Goal: Task Accomplishment & Management: Complete application form

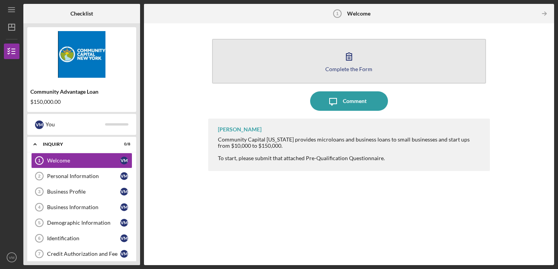
click at [343, 58] on icon "button" at bounding box center [348, 56] width 19 height 19
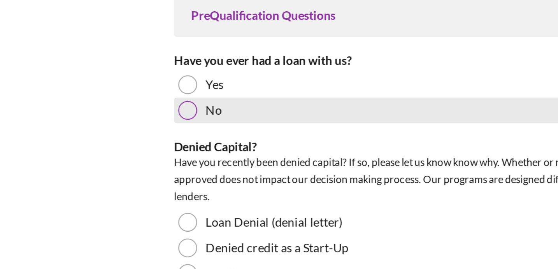
click at [175, 100] on div at bounding box center [178, 103] width 9 height 9
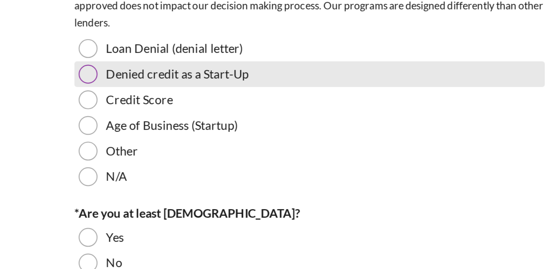
scroll to position [81, 0]
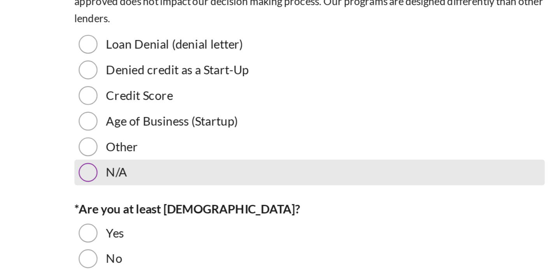
click at [176, 130] on div at bounding box center [178, 131] width 9 height 9
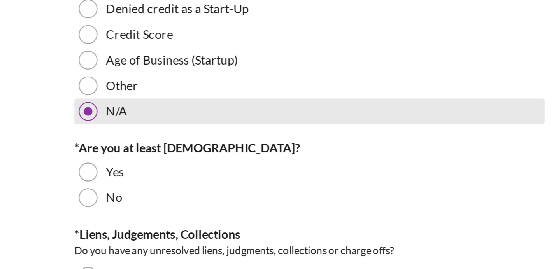
click at [176, 158] on div at bounding box center [178, 159] width 9 height 9
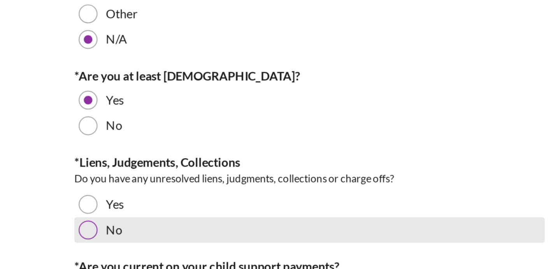
click at [178, 215] on div at bounding box center [178, 218] width 9 height 9
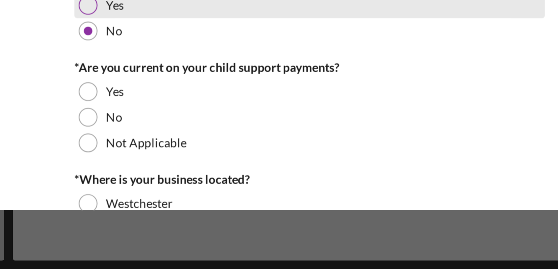
scroll to position [142, 0]
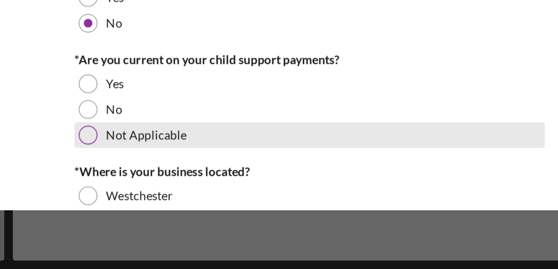
click at [178, 207] on div at bounding box center [178, 208] width 9 height 9
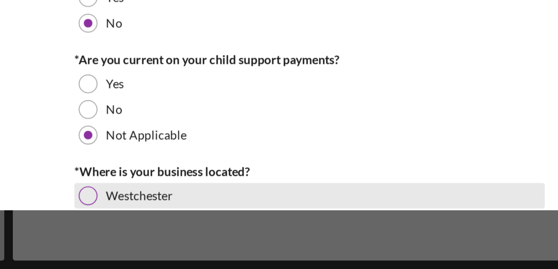
click at [174, 237] on div at bounding box center [178, 236] width 9 height 9
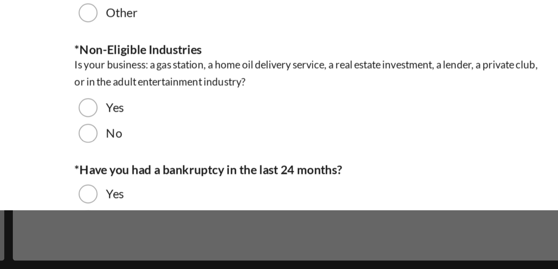
scroll to position [331, 0]
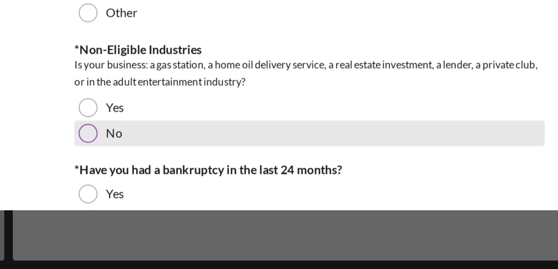
click at [179, 207] on div at bounding box center [178, 207] width 9 height 9
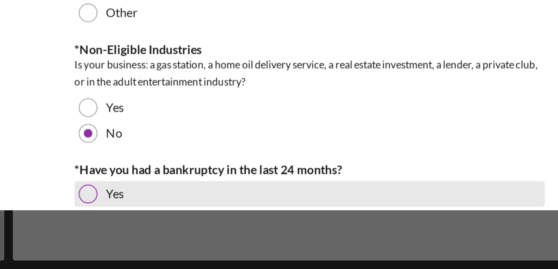
click at [176, 235] on div at bounding box center [178, 235] width 9 height 9
click at [176, 235] on div at bounding box center [178, 235] width 4 height 4
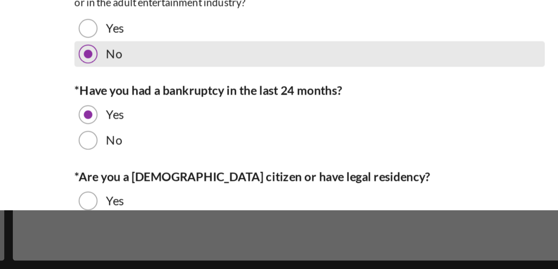
scroll to position [370, 0]
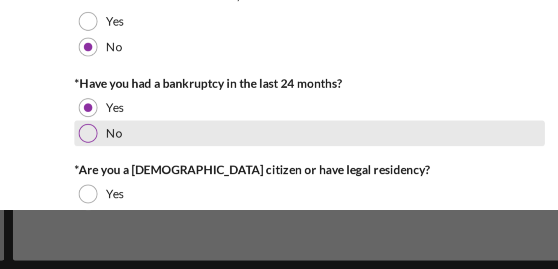
click at [180, 206] on div at bounding box center [178, 207] width 9 height 9
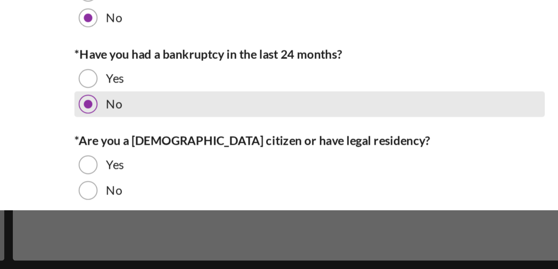
scroll to position [392, 0]
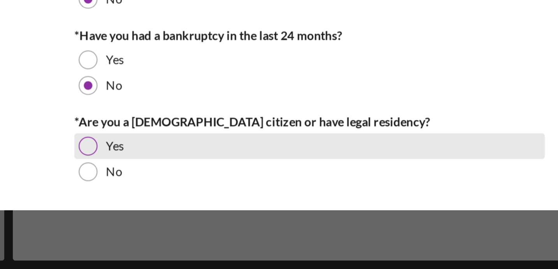
click at [179, 213] on div at bounding box center [178, 213] width 9 height 9
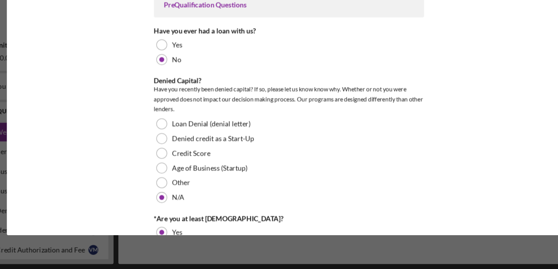
scroll to position [0, 0]
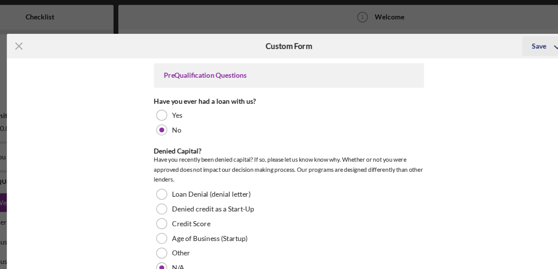
click at [481, 36] on div "Save" at bounding box center [477, 37] width 11 height 16
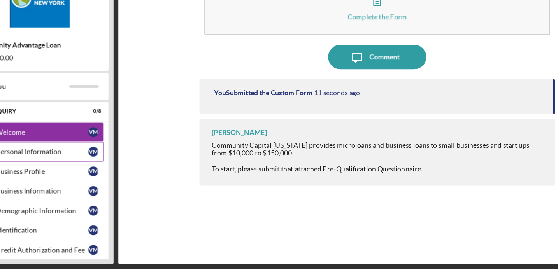
click at [86, 179] on div "Personal Information" at bounding box center [83, 176] width 73 height 6
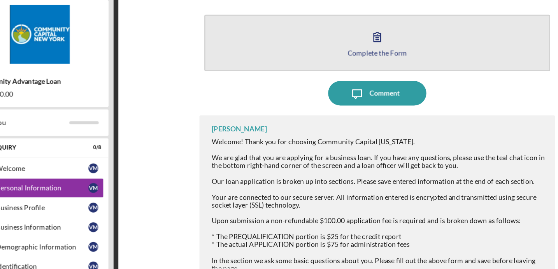
click at [327, 55] on button "Complete the Form Form" at bounding box center [349, 61] width 274 height 45
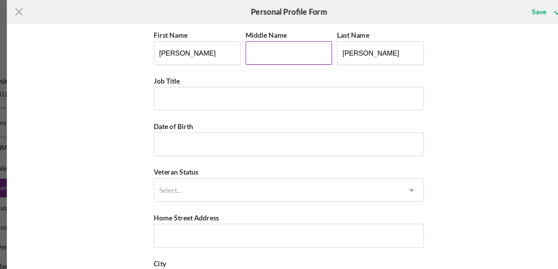
click at [277, 71] on input "Middle Name" at bounding box center [279, 69] width 69 height 19
type input "[PERSON_NAME]"
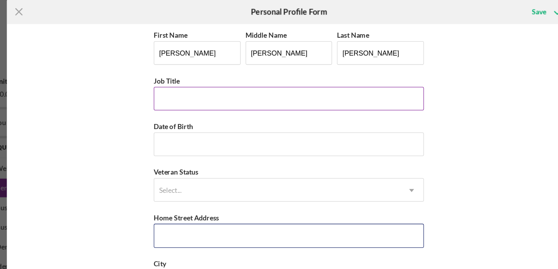
type input "[STREET_ADDRESS]"
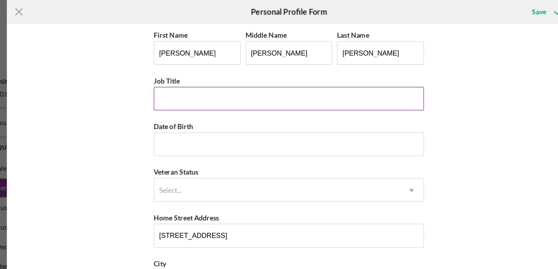
type input "[GEOGRAPHIC_DATA]"
type input "NY"
type input "10708"
type input "[GEOGRAPHIC_DATA]"
click at [264, 108] on input "Job Title" at bounding box center [279, 105] width 214 height 19
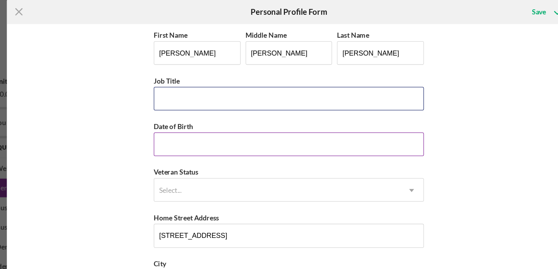
type input "CEO"
click at [235, 137] on input "Date of Birth" at bounding box center [279, 141] width 214 height 19
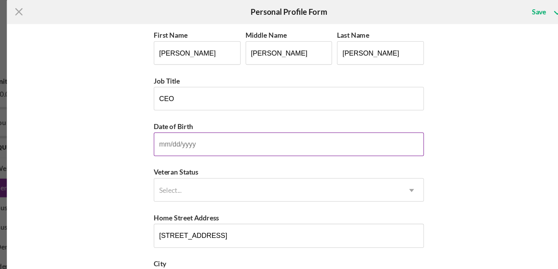
type input "[DATE]"
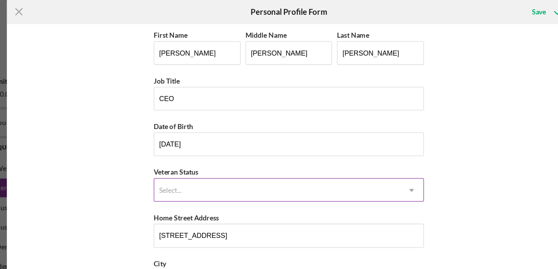
click at [229, 176] on div "Select..." at bounding box center [269, 178] width 195 height 18
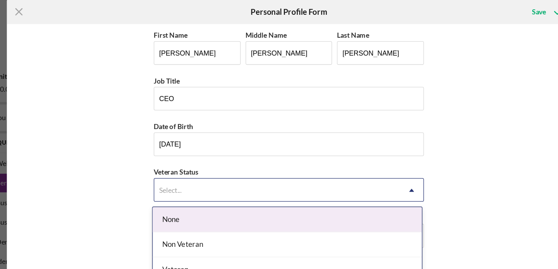
scroll to position [4, 0]
click at [219, 199] on div "None" at bounding box center [277, 201] width 213 height 20
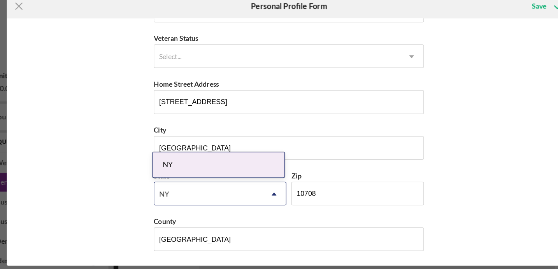
scroll to position [0, 0]
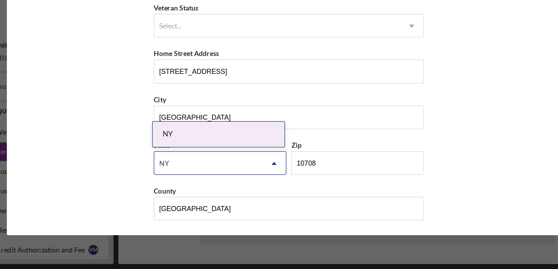
click at [433, 188] on div "First Name [PERSON_NAME] Middle Name [PERSON_NAME] Last Name [PERSON_NAME] Job …" at bounding box center [279, 144] width 447 height 196
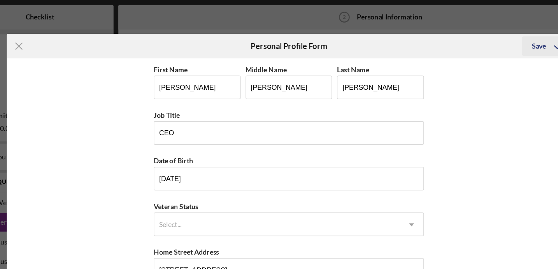
click at [475, 39] on div "Save" at bounding box center [477, 37] width 11 height 16
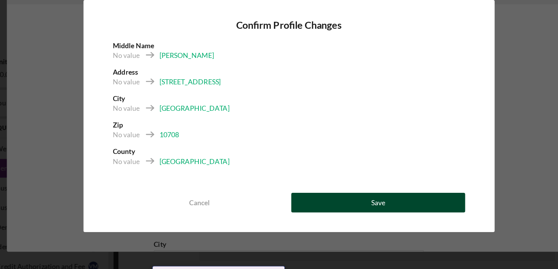
click at [351, 205] on div "Save" at bounding box center [350, 204] width 11 height 16
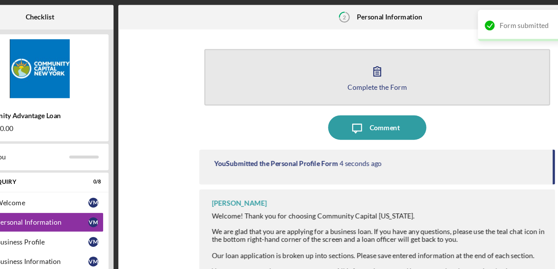
click at [375, 63] on button "Complete the Form Form" at bounding box center [349, 61] width 274 height 45
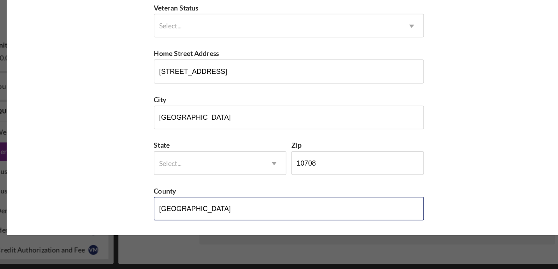
drag, startPoint x: 218, startPoint y: 222, endPoint x: 140, endPoint y: 221, distance: 77.5
click at [140, 221] on div "First Name [PERSON_NAME] Middle Name [PERSON_NAME] Last Name [PERSON_NAME] Job …" at bounding box center [279, 144] width 447 height 196
type input "Westchester"
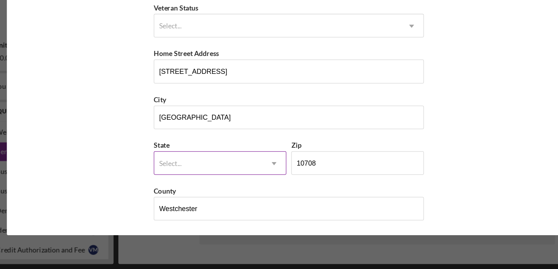
click at [236, 192] on div "Select..." at bounding box center [215, 186] width 86 height 18
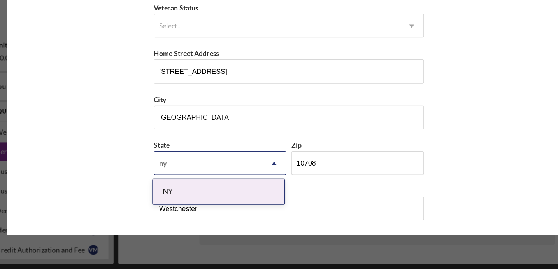
type input "NY"
click at [399, 181] on div "First Name [PERSON_NAME] Middle Name [PERSON_NAME] Last Name [PERSON_NAME] Job …" at bounding box center [279, 144] width 447 height 196
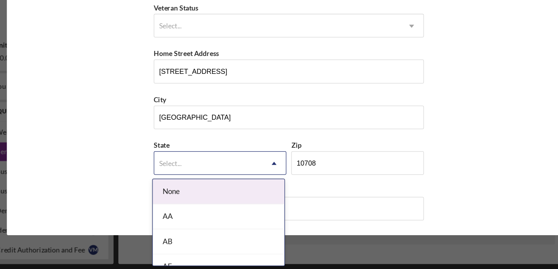
click at [261, 192] on icon "Icon/Dropdown Arrow" at bounding box center [267, 185] width 19 height 19
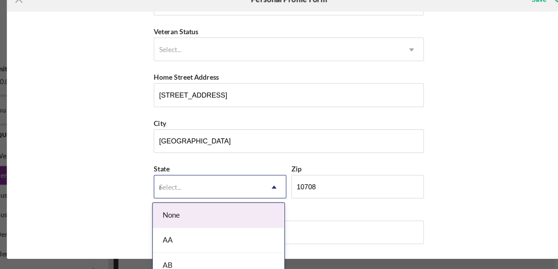
type input "ny"
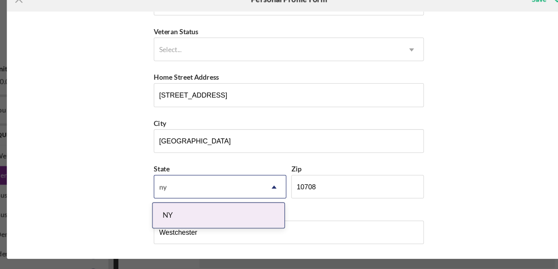
click at [180, 209] on div "NY" at bounding box center [223, 208] width 104 height 20
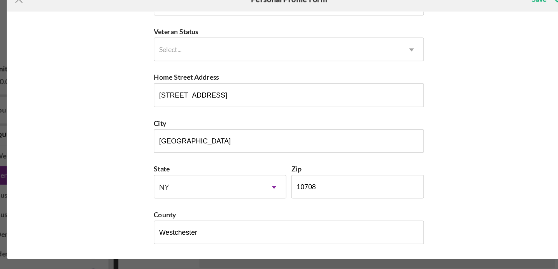
click at [454, 193] on div "First Name [PERSON_NAME] Middle Name [PERSON_NAME] Last Name [PERSON_NAME] Job …" at bounding box center [279, 144] width 447 height 196
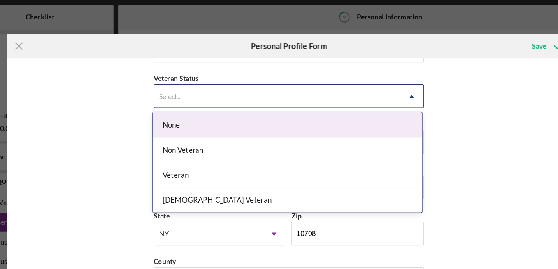
click at [352, 77] on div "Select..." at bounding box center [269, 77] width 195 height 18
click at [342, 101] on div "None" at bounding box center [277, 99] width 213 height 20
click at [246, 74] on div "Select..." at bounding box center [269, 77] width 195 height 18
click at [185, 100] on div "None" at bounding box center [277, 99] width 213 height 20
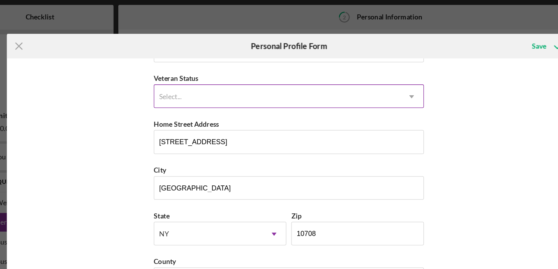
click at [195, 79] on div "Select..." at bounding box center [269, 77] width 195 height 18
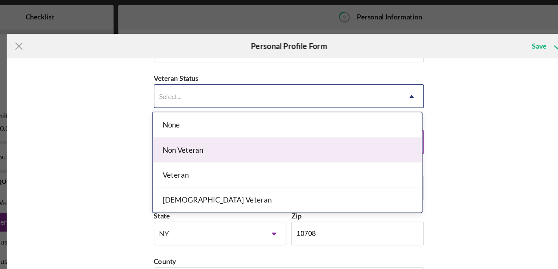
click at [197, 121] on div "Non Veteran" at bounding box center [277, 119] width 213 height 20
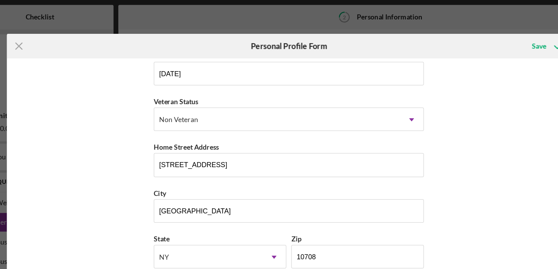
scroll to position [102, 0]
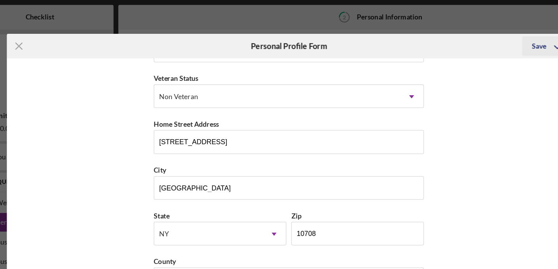
click at [469, 37] on button "Save" at bounding box center [483, 37] width 39 height 16
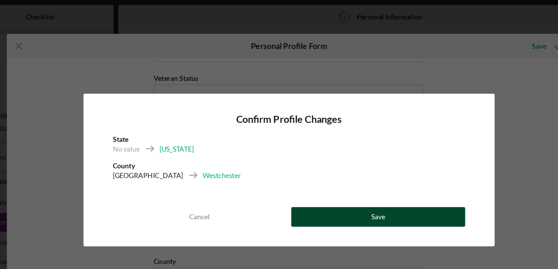
click at [376, 164] on button "Save" at bounding box center [350, 172] width 138 height 16
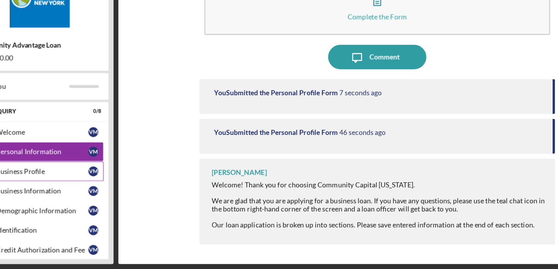
click at [81, 195] on div "Business Profile" at bounding box center [83, 192] width 73 height 6
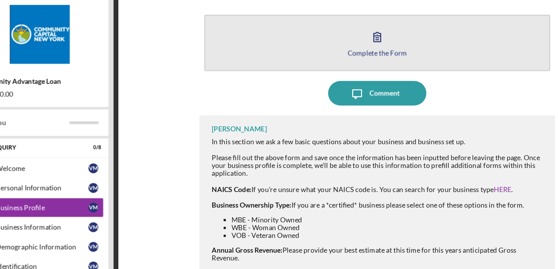
click at [330, 60] on button "Complete the Form Form" at bounding box center [349, 61] width 274 height 45
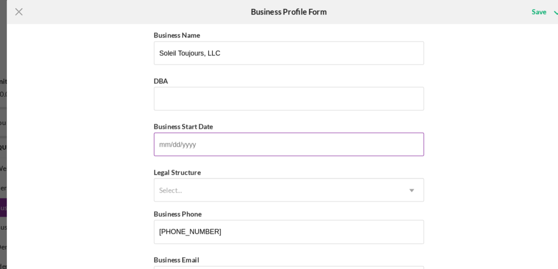
click at [264, 145] on input "Business Start Date" at bounding box center [279, 141] width 214 height 19
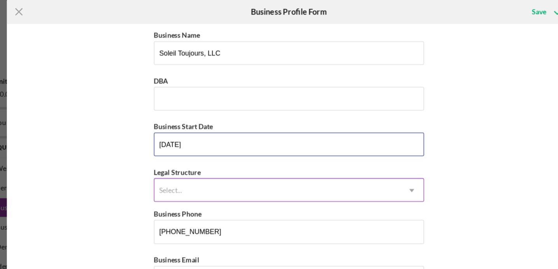
type input "[DATE]"
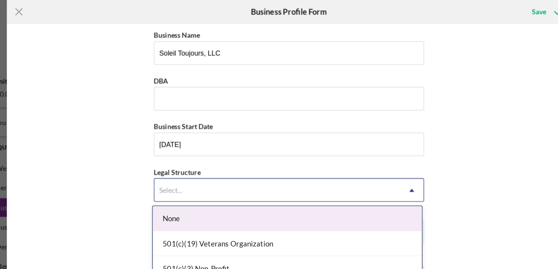
click at [331, 192] on body "Icon/Menu Business Profile 3 Business Profile Checklist Community Advantage Loa…" at bounding box center [279, 134] width 558 height 269
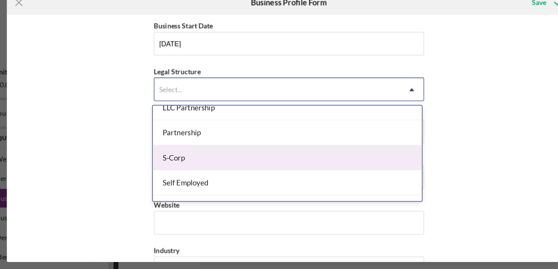
scroll to position [152, 0]
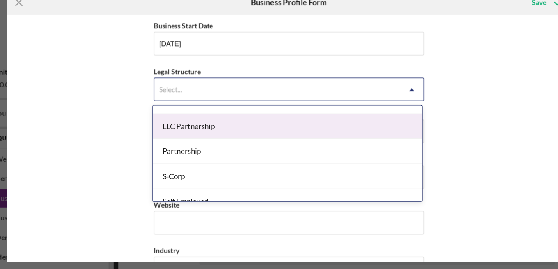
click at [309, 139] on div "LLC Partnership" at bounding box center [277, 135] width 213 height 20
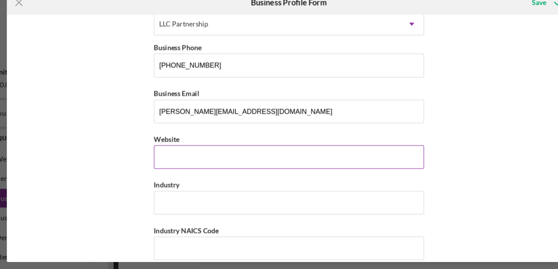
scroll to position [127, 0]
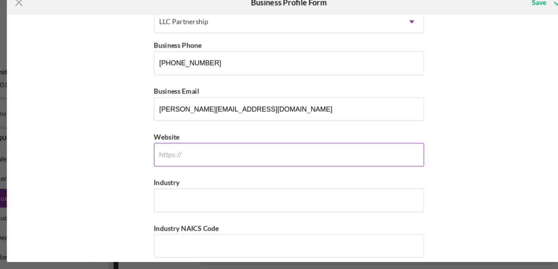
click at [288, 156] on input "Website" at bounding box center [279, 157] width 214 height 19
type input "[DOMAIN_NAME]"
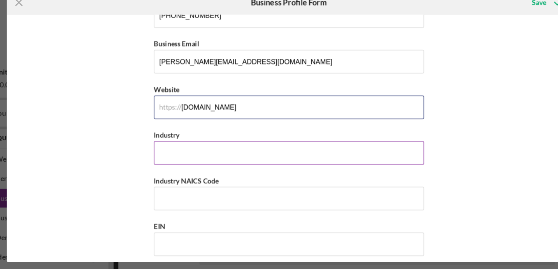
scroll to position [165, 0]
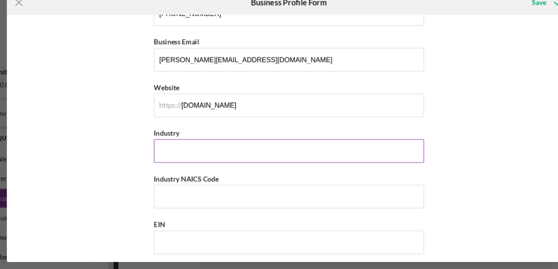
click at [320, 157] on input "Industry" at bounding box center [279, 154] width 214 height 19
click at [227, 162] on input "Industry" at bounding box center [279, 154] width 214 height 19
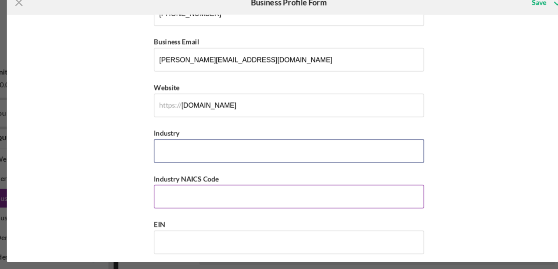
type input "Skincare"
click at [223, 192] on input "Industry NAICS Code" at bounding box center [279, 190] width 214 height 19
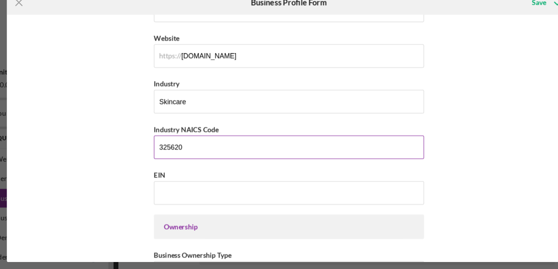
scroll to position [208, 0]
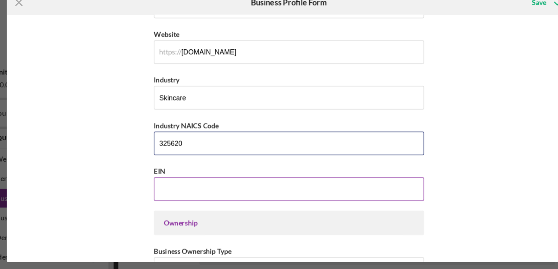
type input "325620"
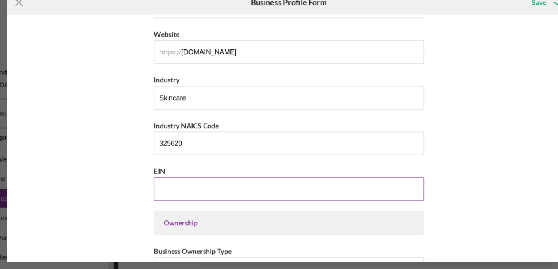
click at [223, 190] on input "EIN" at bounding box center [279, 184] width 214 height 19
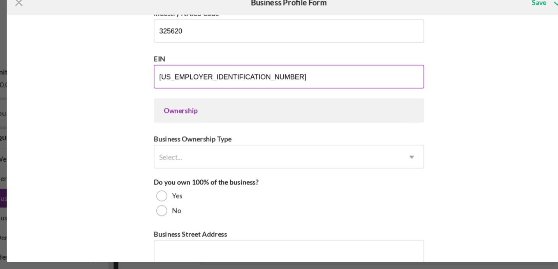
scroll to position [297, 0]
type input "[US_EMPLOYER_IDENTIFICATION_NUMBER]"
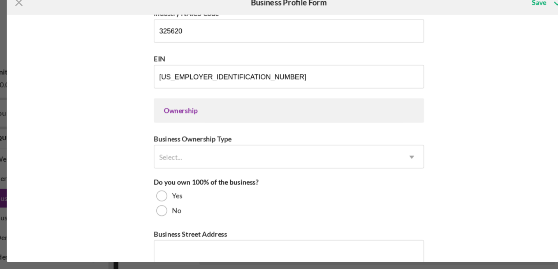
click at [257, 125] on div "Ownership" at bounding box center [279, 122] width 214 height 19
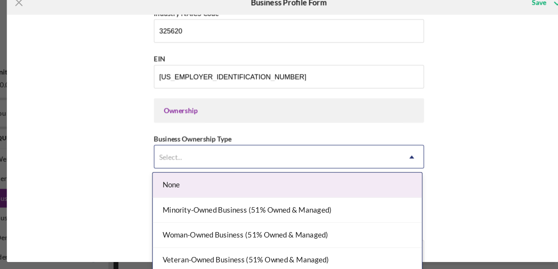
click at [281, 163] on div "Select..." at bounding box center [269, 159] width 195 height 18
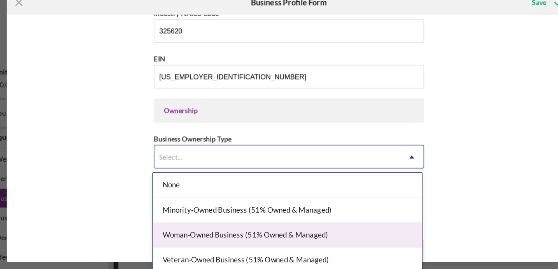
click at [297, 223] on div "Woman-Owned Business (51% Owned & Managed)" at bounding box center [277, 221] width 213 height 20
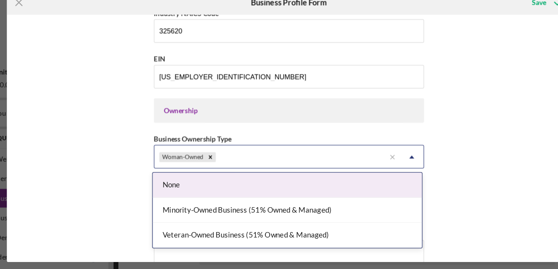
click at [269, 162] on div "Woman-Owned" at bounding box center [263, 159] width 183 height 18
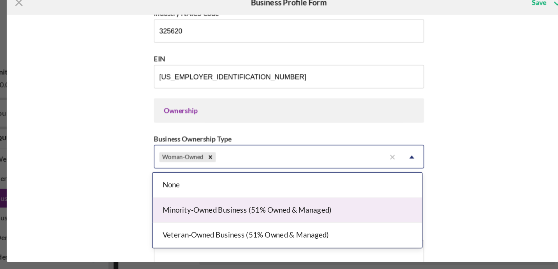
click at [264, 201] on div "Minority-Owned Business (51% Owned & Managed)" at bounding box center [277, 202] width 213 height 20
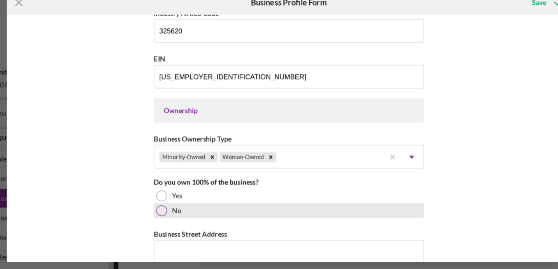
click at [278, 205] on div "No" at bounding box center [279, 202] width 214 height 12
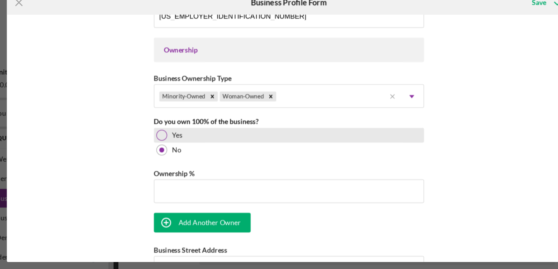
scroll to position [346, 0]
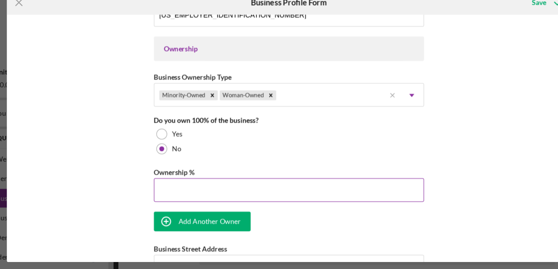
click at [316, 186] on input "Ownership %" at bounding box center [279, 185] width 214 height 19
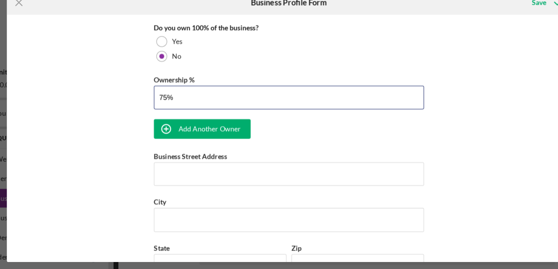
scroll to position [420, 0]
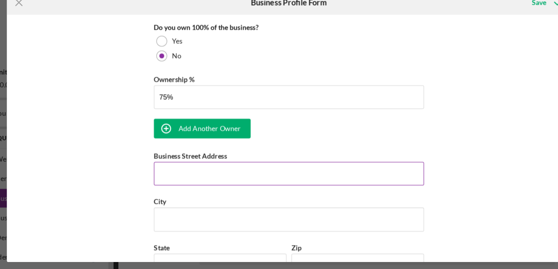
type input "75.00%"
click at [210, 164] on input "Business Street Address" at bounding box center [279, 172] width 214 height 19
type input "[STREET_ADDRESS]"
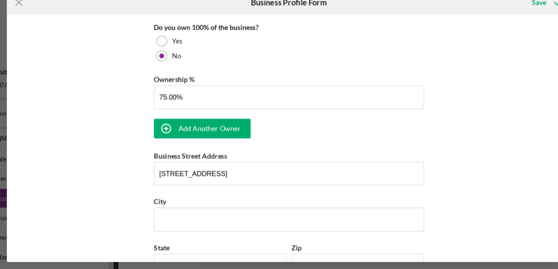
type input "Soleil Toujours, LLC"
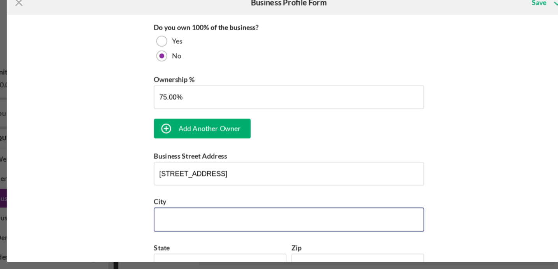
type input "[GEOGRAPHIC_DATA]"
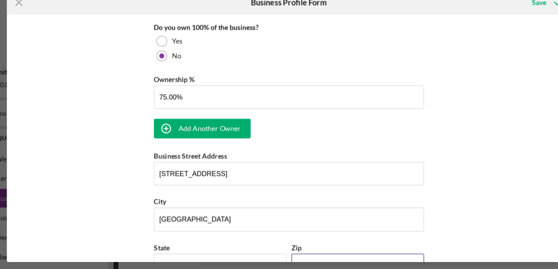
type input "10708"
type input "NY"
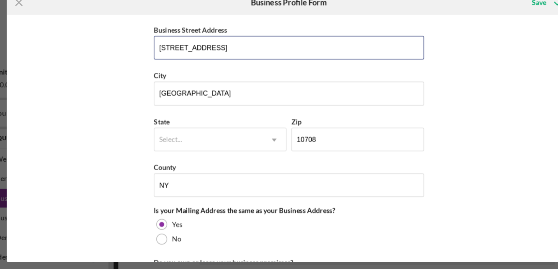
scroll to position [528, 0]
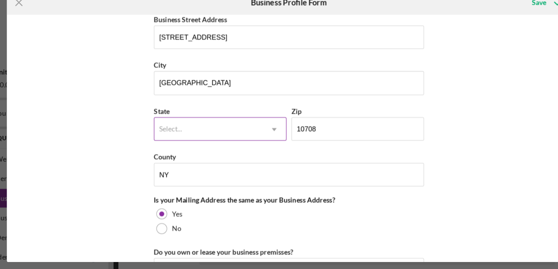
click at [227, 134] on div "Select..." at bounding box center [215, 137] width 86 height 18
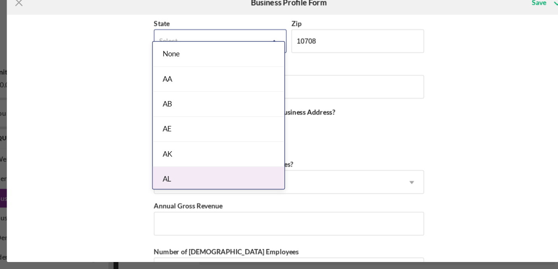
scroll to position [598, 0]
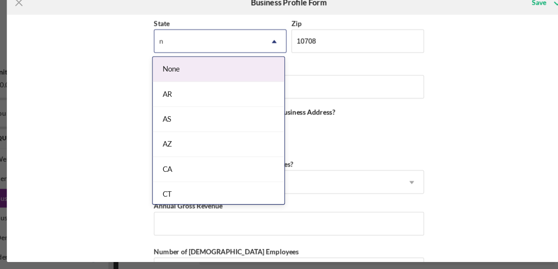
type input "ny"
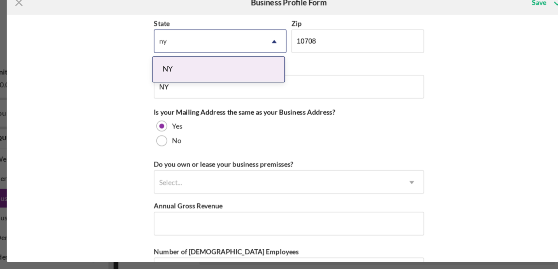
click at [187, 86] on div "NY" at bounding box center [223, 90] width 104 height 20
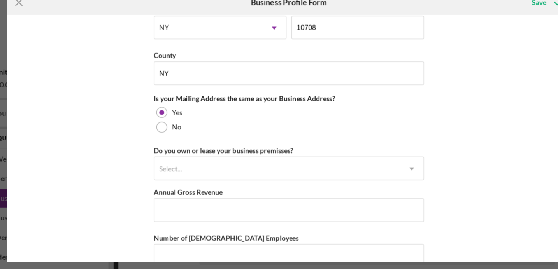
scroll to position [610, 0]
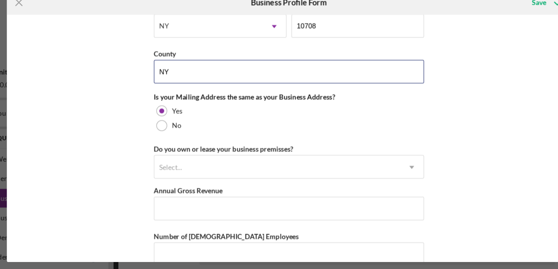
drag, startPoint x: 186, startPoint y: 90, endPoint x: 157, endPoint y: 90, distance: 28.8
click at [158, 90] on div "Business Name Soleil Toujours, LLC DBA Soleil Toujours, LLC Business Start Date…" at bounding box center [279, 144] width 447 height 196
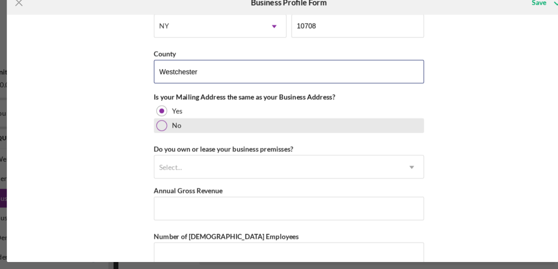
type input "Westchester"
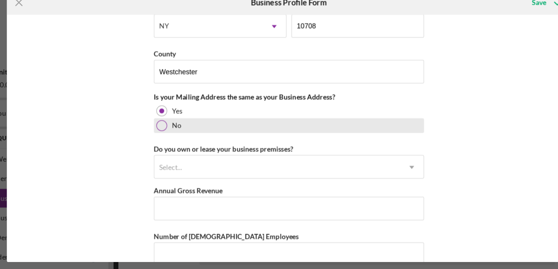
click at [318, 130] on div "No" at bounding box center [279, 134] width 214 height 12
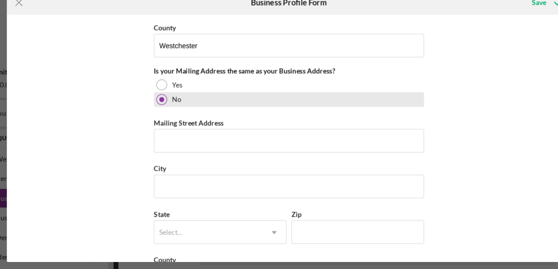
scroll to position [631, 0]
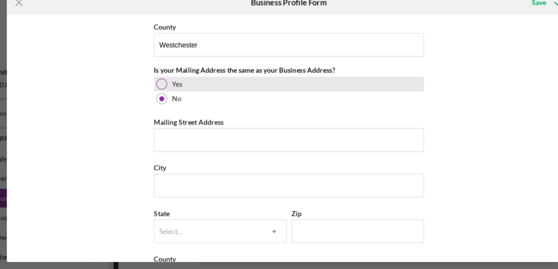
click at [184, 103] on div "Yes" at bounding box center [279, 101] width 214 height 12
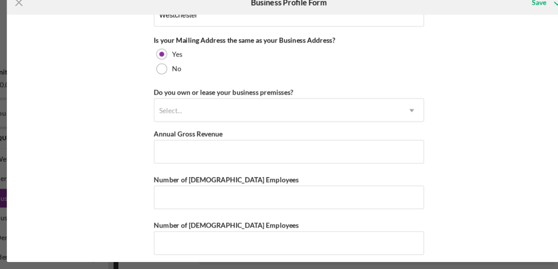
scroll to position [660, 0]
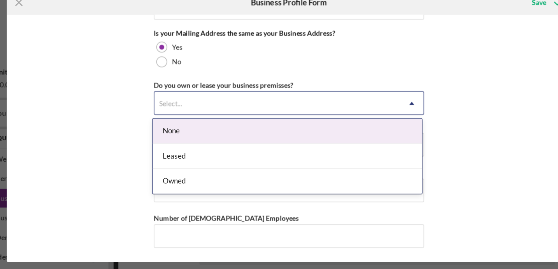
click at [292, 117] on div "Select..." at bounding box center [269, 117] width 195 height 18
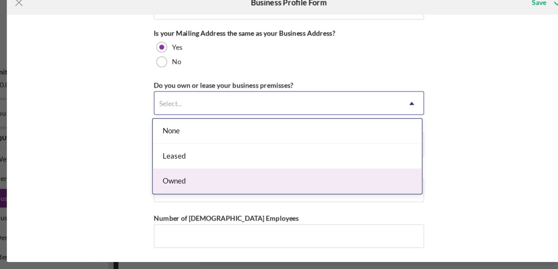
click at [261, 170] on div "Owned" at bounding box center [277, 179] width 213 height 20
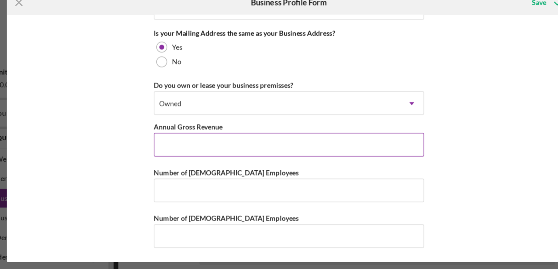
click at [294, 145] on input "Annual Gross Revenue" at bounding box center [279, 149] width 214 height 19
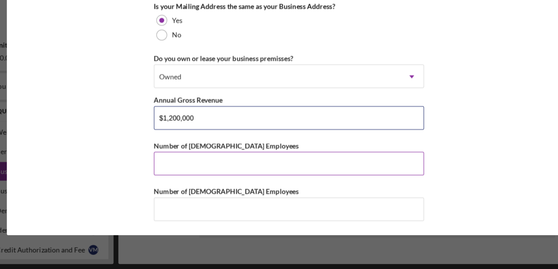
type input "$1,200,000"
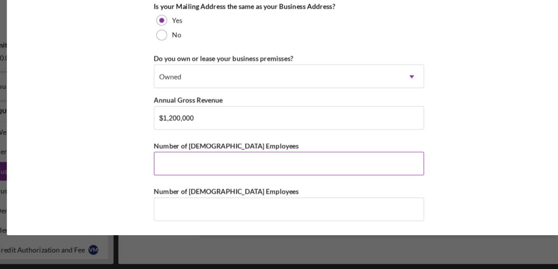
click at [275, 189] on input "Number of [DEMOGRAPHIC_DATA] Employees" at bounding box center [279, 185] width 214 height 19
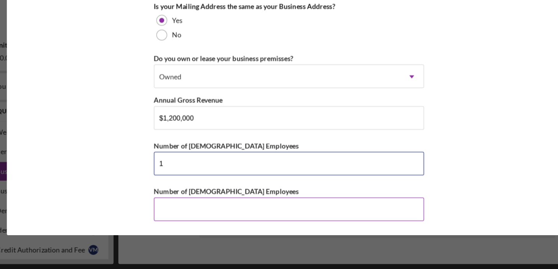
type input "1"
click at [298, 220] on input "Number of [DEMOGRAPHIC_DATA] Employees" at bounding box center [279, 222] width 214 height 19
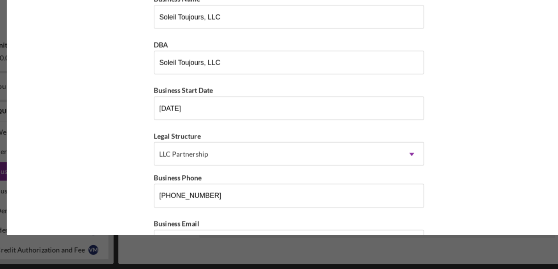
scroll to position [0, 0]
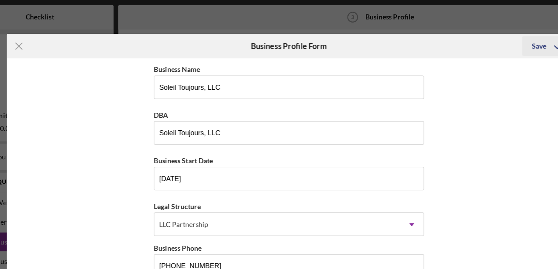
type input "1"
click at [475, 38] on div "Save" at bounding box center [477, 37] width 11 height 16
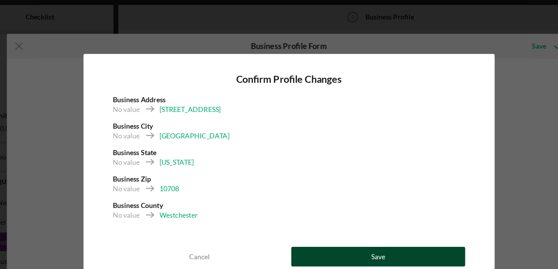
click at [334, 208] on button "Save" at bounding box center [350, 204] width 138 height 16
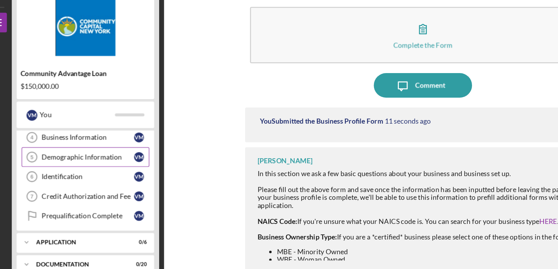
click at [79, 159] on div "Demographic Information" at bounding box center [83, 158] width 73 height 6
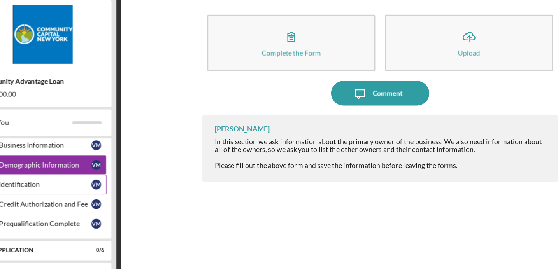
click at [114, 179] on link "Identification 6 Identification V M" at bounding box center [81, 174] width 101 height 16
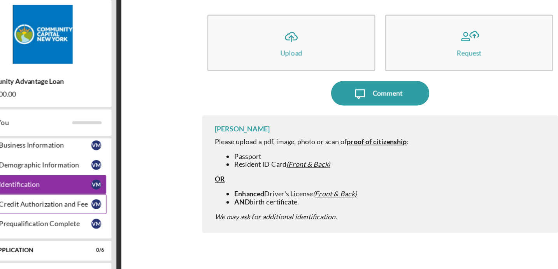
click at [110, 191] on div "Credit Authorization and Fee" at bounding box center [83, 189] width 73 height 6
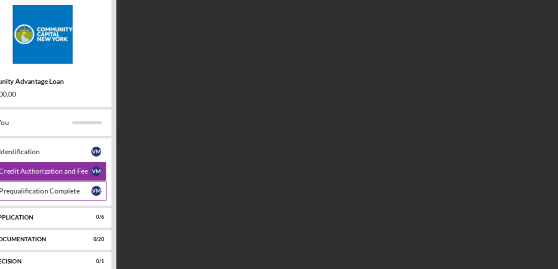
scroll to position [91, 0]
